Goal: Communication & Community: Participate in discussion

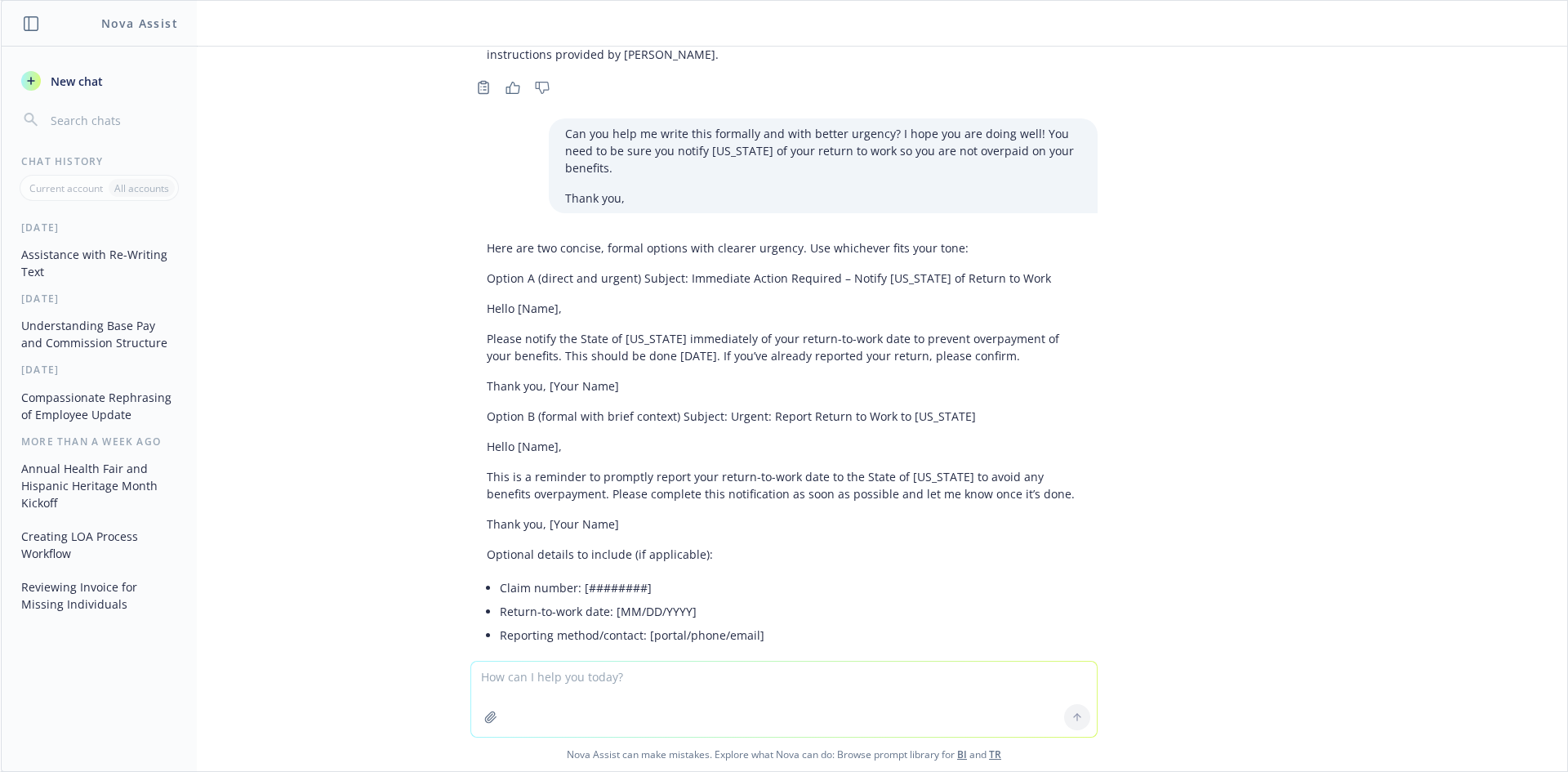
scroll to position [2151, 0]
